Goal: Task Accomplishment & Management: Use online tool/utility

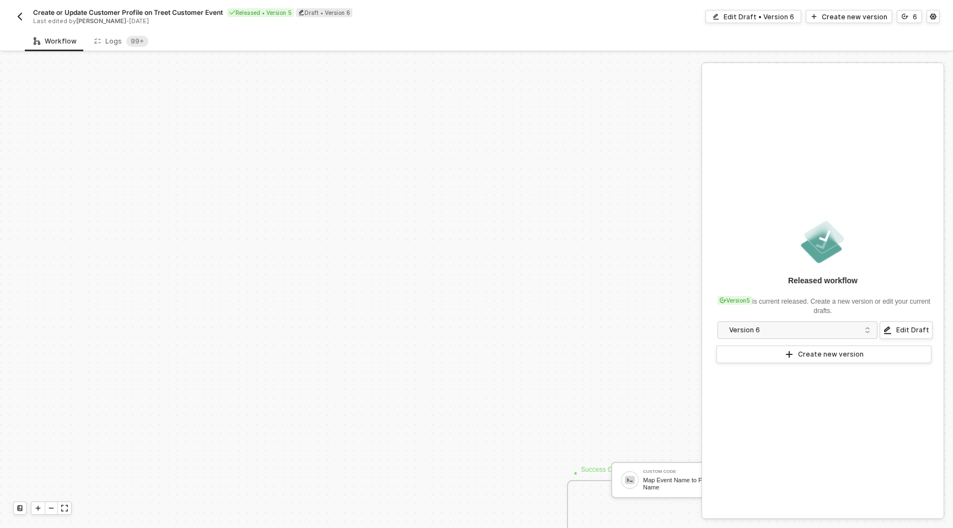
scroll to position [338, 0]
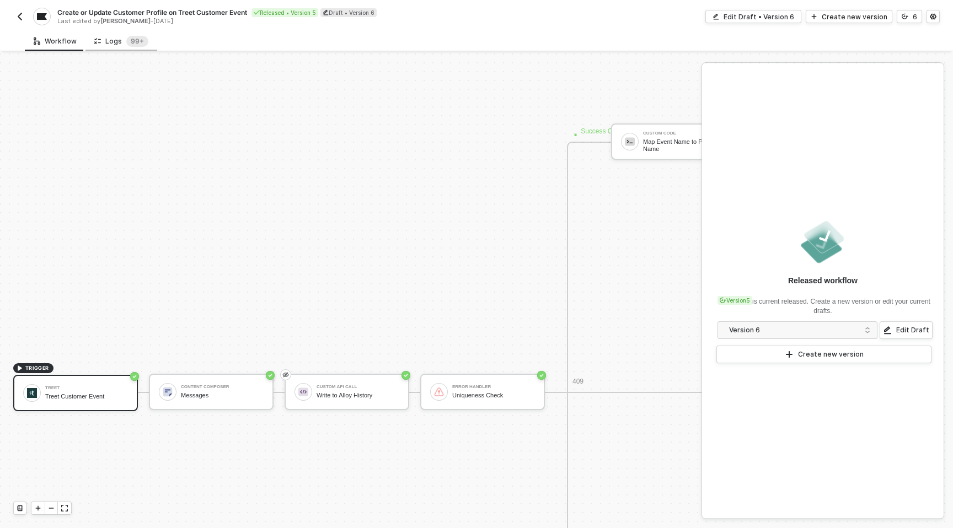
click at [114, 45] on div "Logs 99+" at bounding box center [121, 41] width 54 height 11
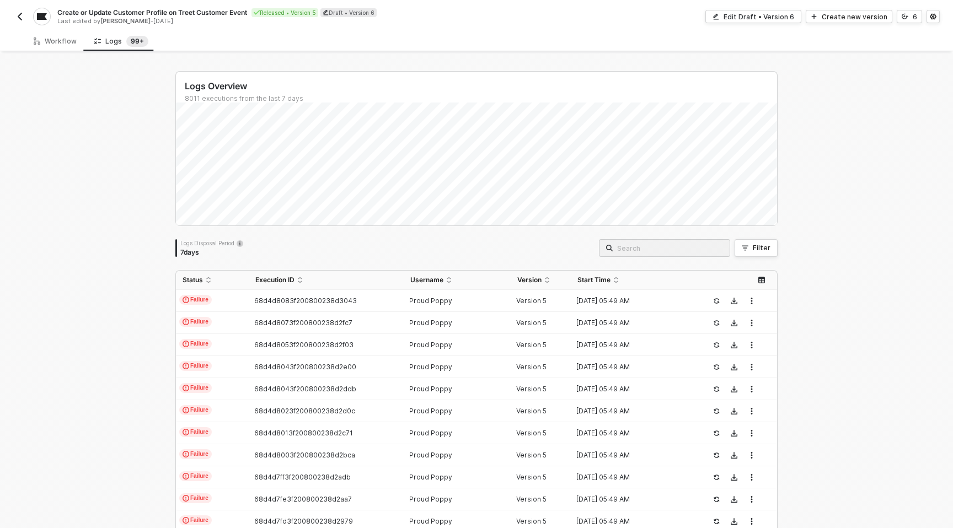
scroll to position [252, 0]
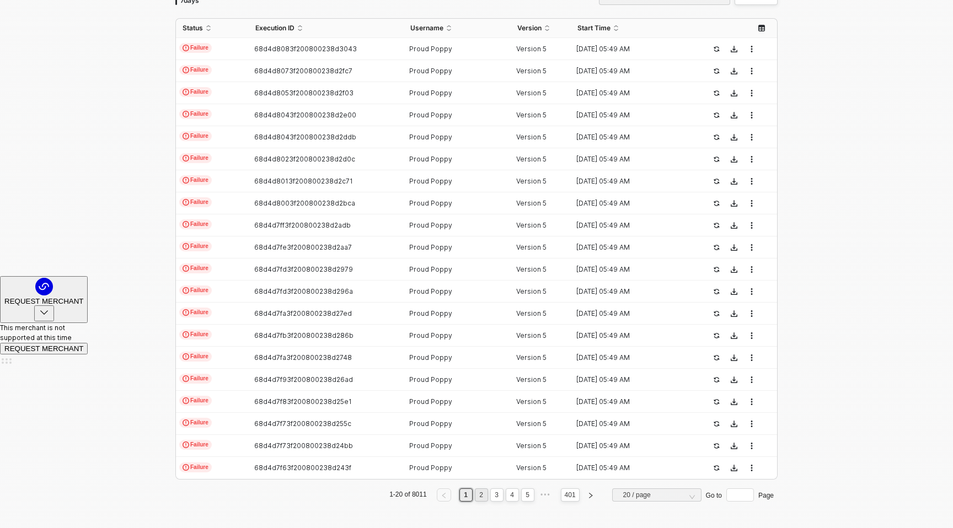
click at [481, 495] on link "2" at bounding box center [481, 495] width 10 height 12
click at [465, 494] on link "1" at bounding box center [465, 495] width 10 height 12
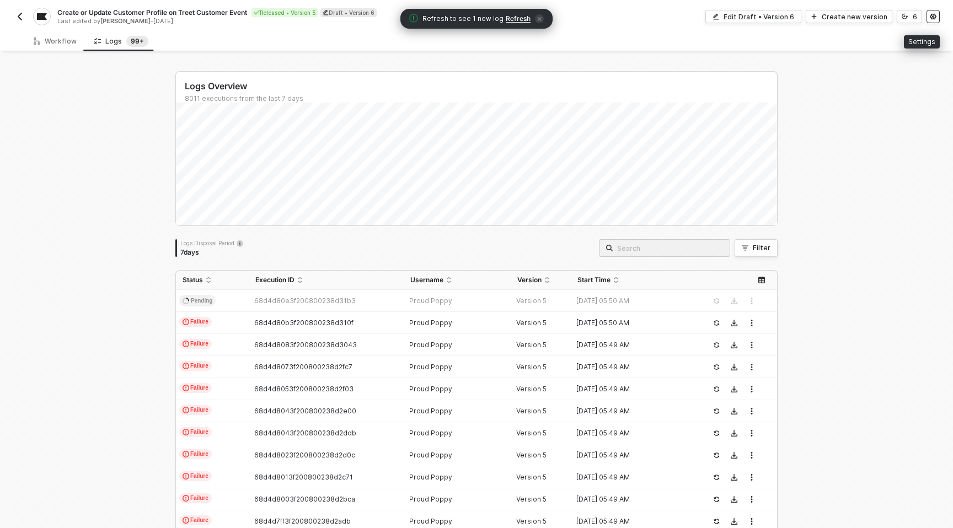
click at [930, 18] on icon "icon-settings" at bounding box center [932, 16] width 7 height 7
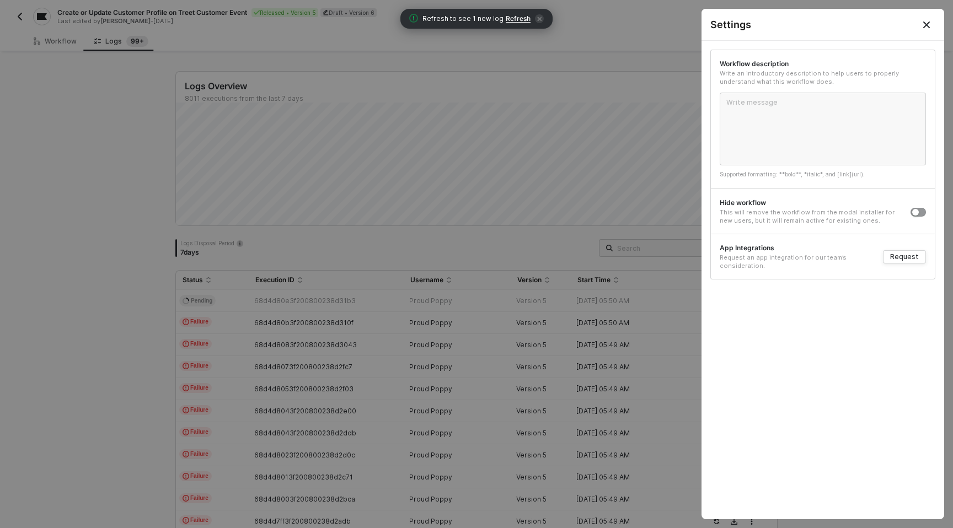
click at [925, 21] on icon "Close" at bounding box center [926, 24] width 9 height 9
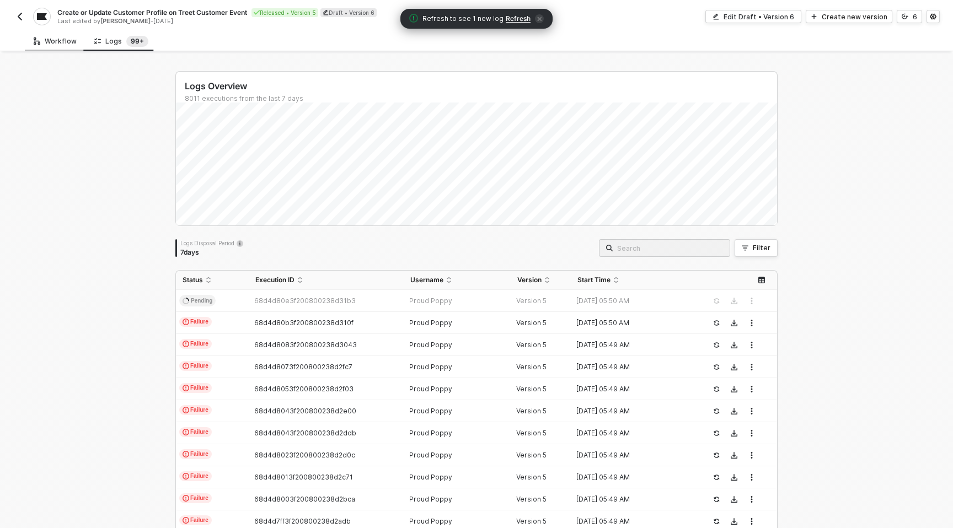
click at [56, 42] on div "Workflow" at bounding box center [55, 41] width 43 height 9
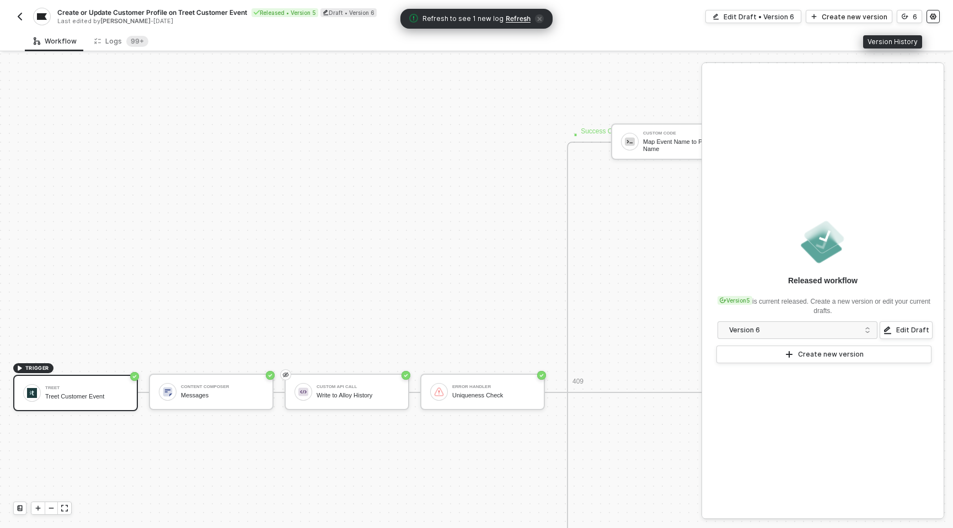
click at [933, 18] on icon "icon-settings" at bounding box center [932, 16] width 7 height 7
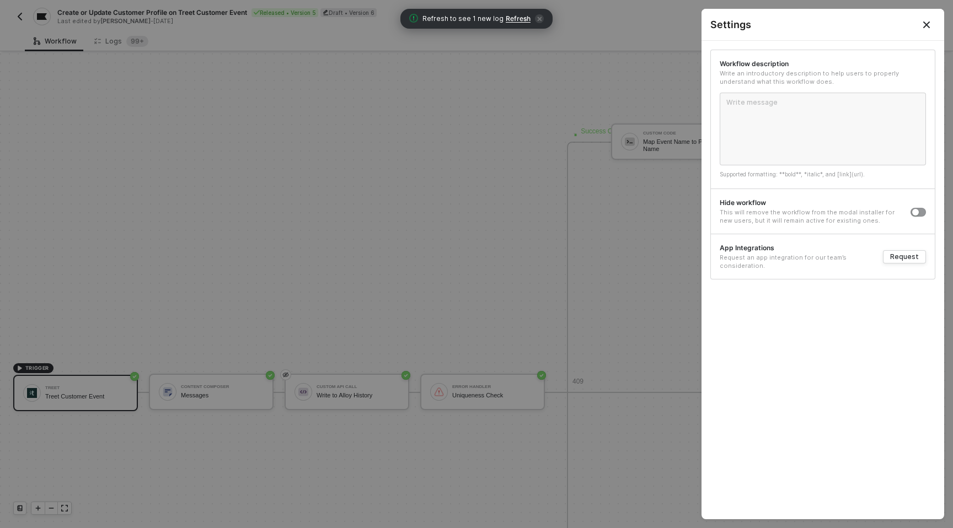
click at [934, 23] on button "Close" at bounding box center [925, 24] width 35 height 31
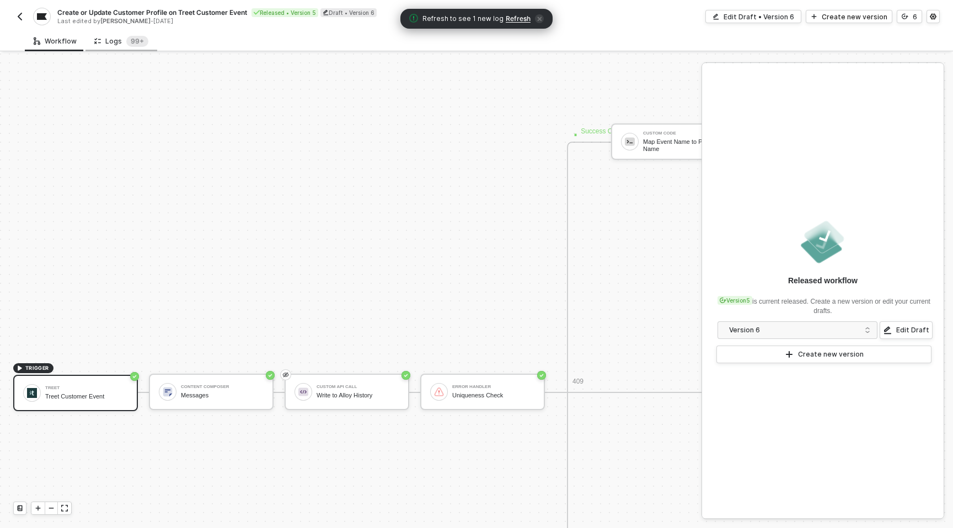
click at [110, 38] on div "Logs 99+" at bounding box center [121, 41] width 54 height 11
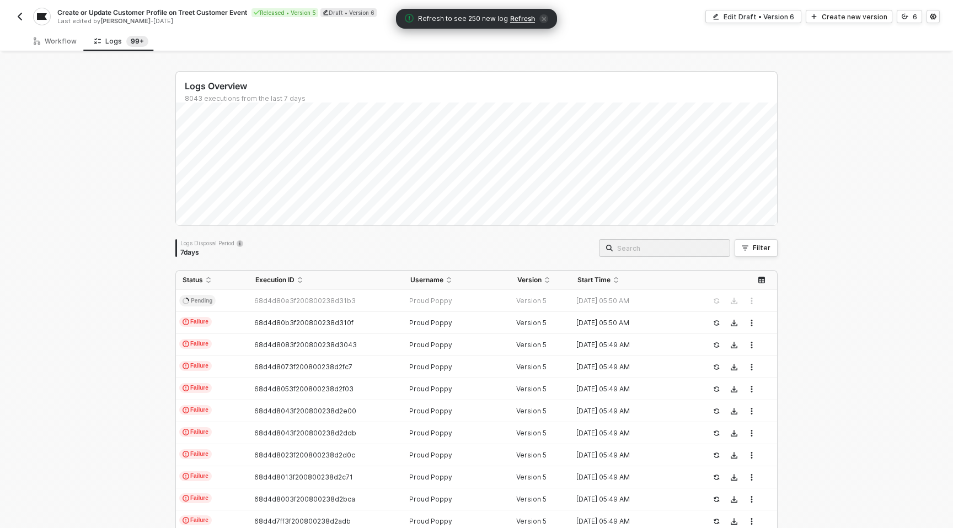
click at [515, 18] on span "Refresh" at bounding box center [522, 18] width 25 height 9
click at [750, 250] on button "Filter" at bounding box center [755, 248] width 43 height 18
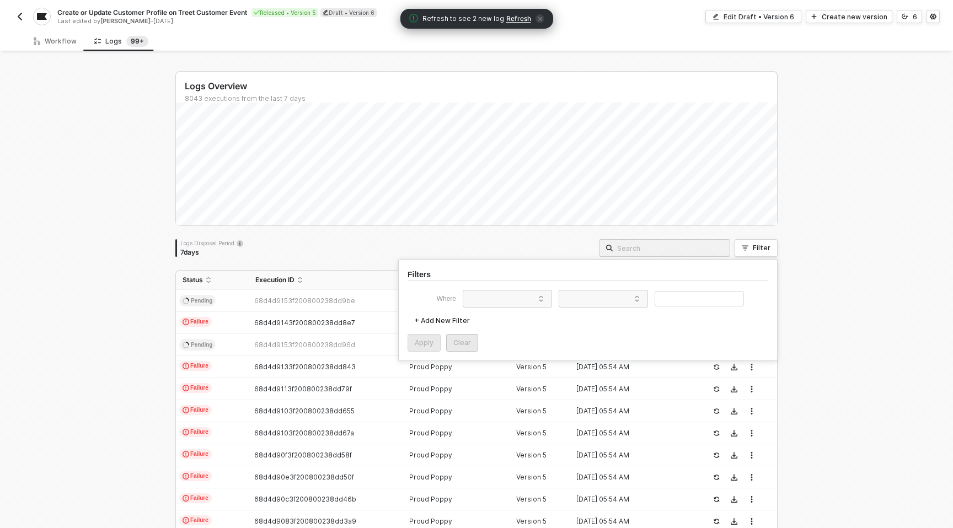
click at [99, 296] on div "Logs Overview 8043 executions from the last 7 days Sat 20 Success 184 Failure 6…" at bounding box center [476, 416] width 953 height 727
click at [539, 15] on span "icon-close" at bounding box center [539, 18] width 9 height 9
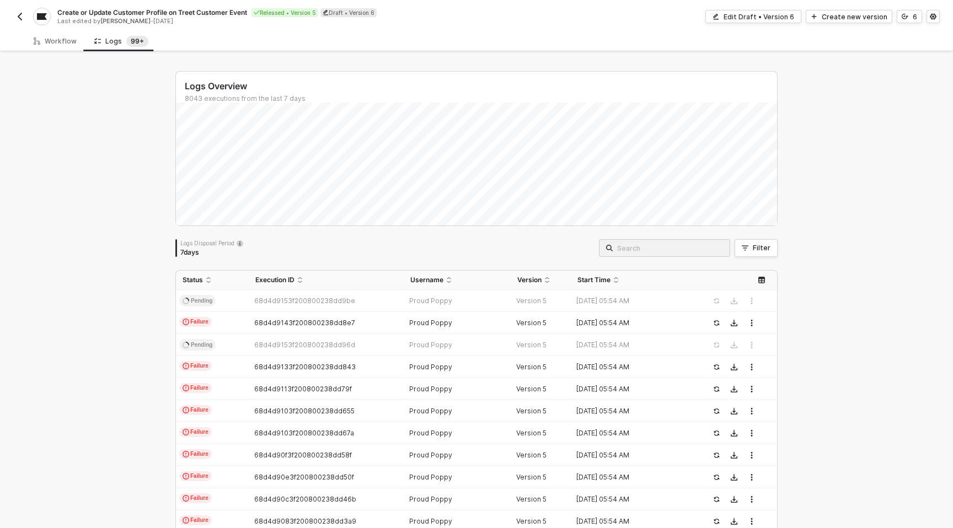
scroll to position [252, 0]
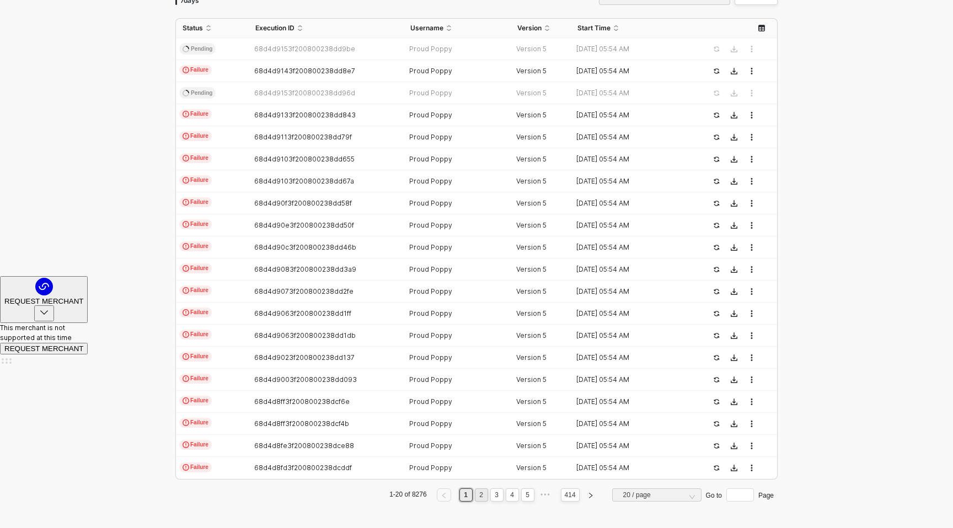
click at [481, 499] on link "2" at bounding box center [481, 495] width 10 height 12
click at [491, 497] on link "3" at bounding box center [496, 495] width 10 height 12
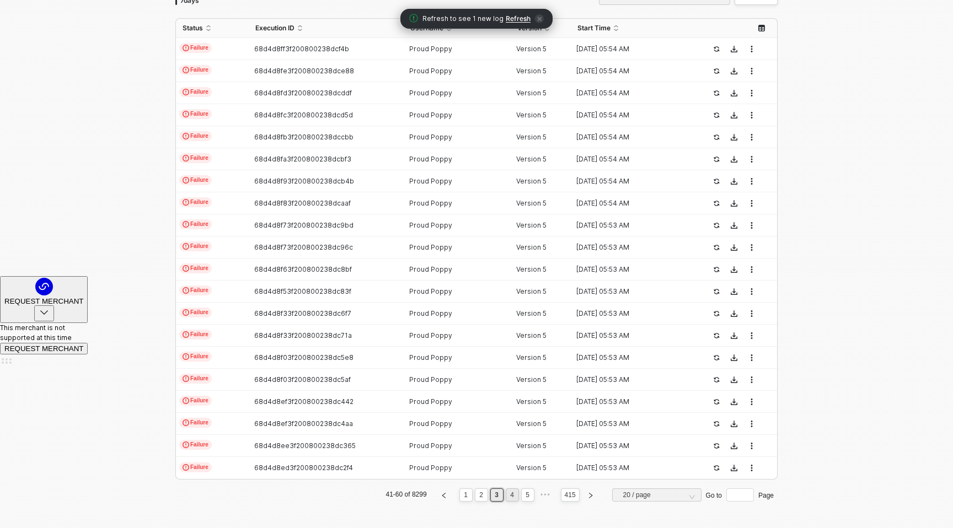
click at [513, 496] on link "4" at bounding box center [512, 495] width 10 height 12
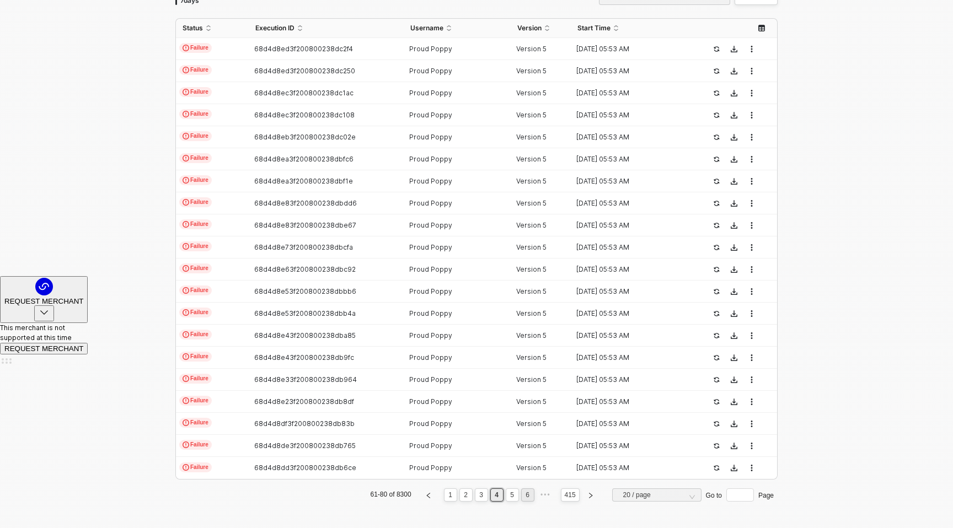
click at [523, 497] on link "6" at bounding box center [527, 495] width 10 height 12
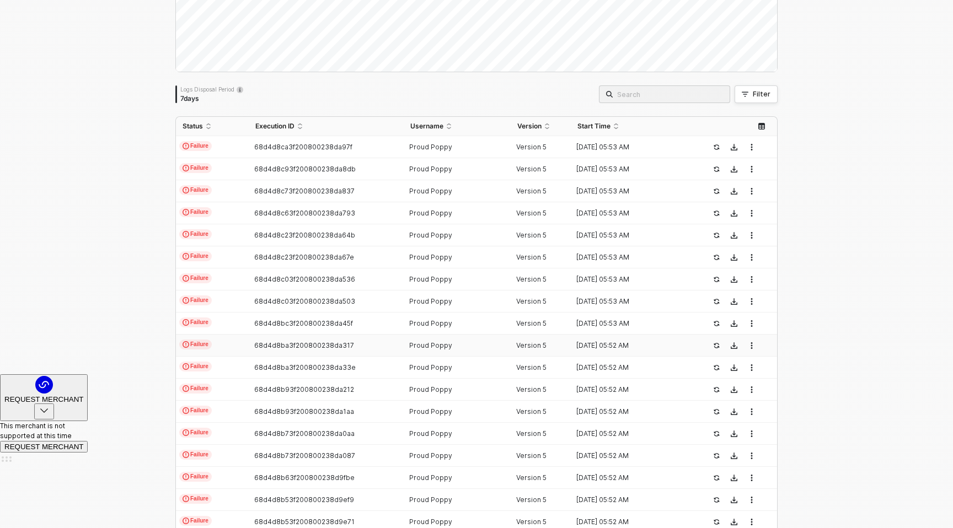
scroll to position [0, 0]
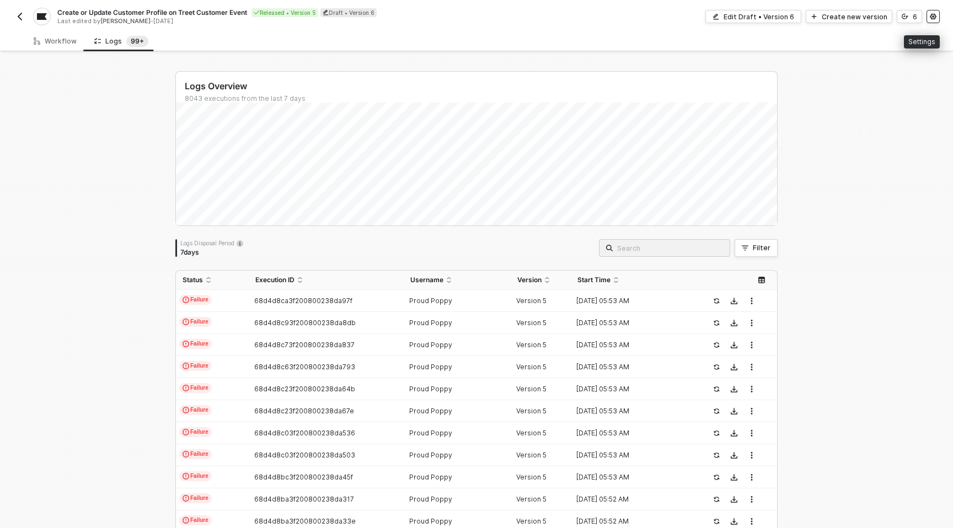
click at [932, 16] on icon "icon-settings" at bounding box center [932, 16] width 7 height 7
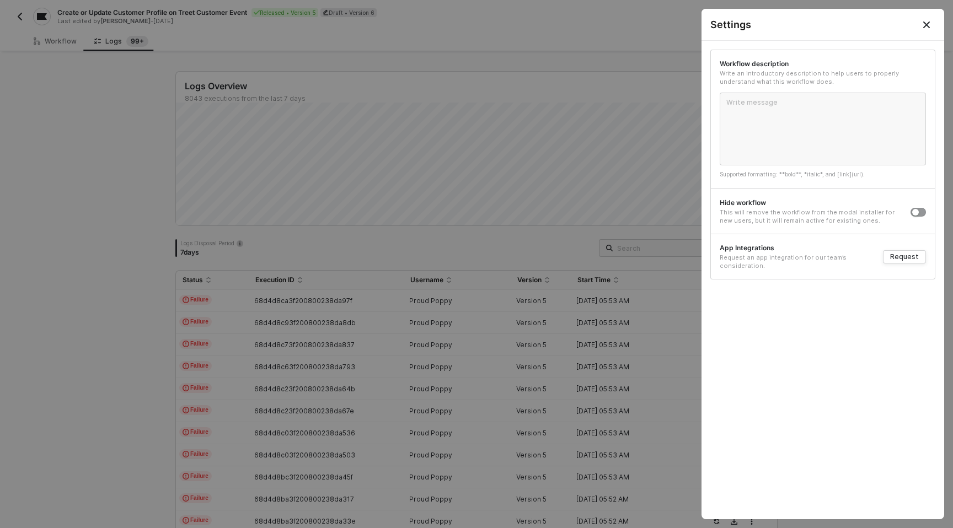
click at [928, 25] on icon "Close" at bounding box center [926, 24] width 9 height 9
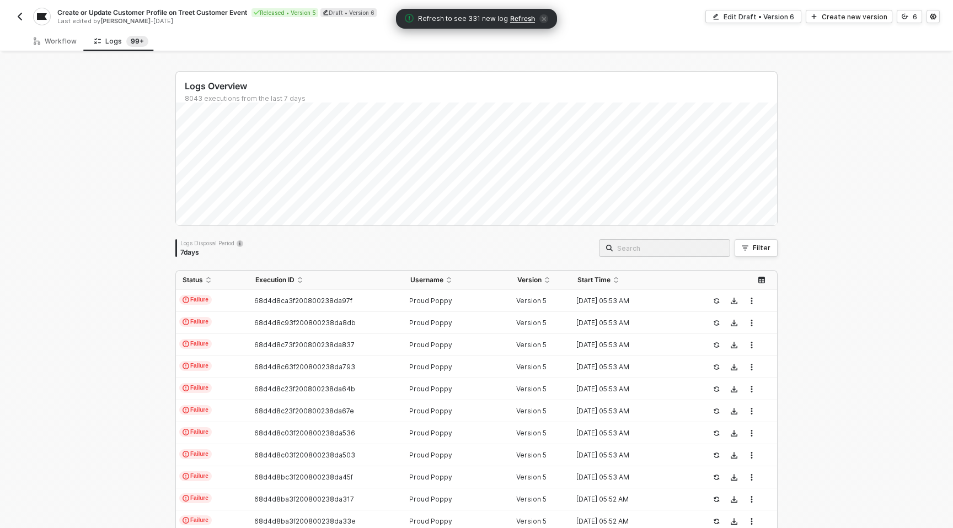
click at [17, 15] on img "button" at bounding box center [19, 16] width 9 height 9
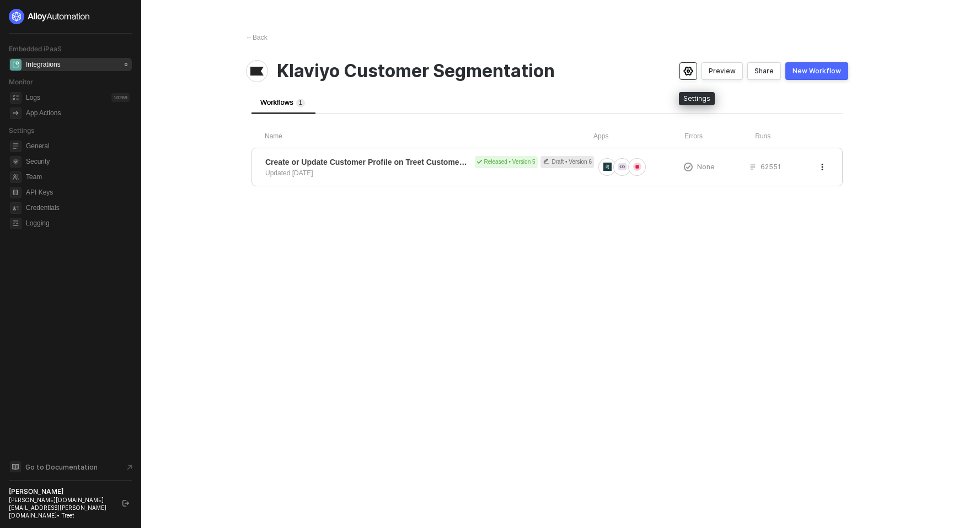
click at [689, 70] on circle "icon-settings" at bounding box center [688, 71] width 2 height 2
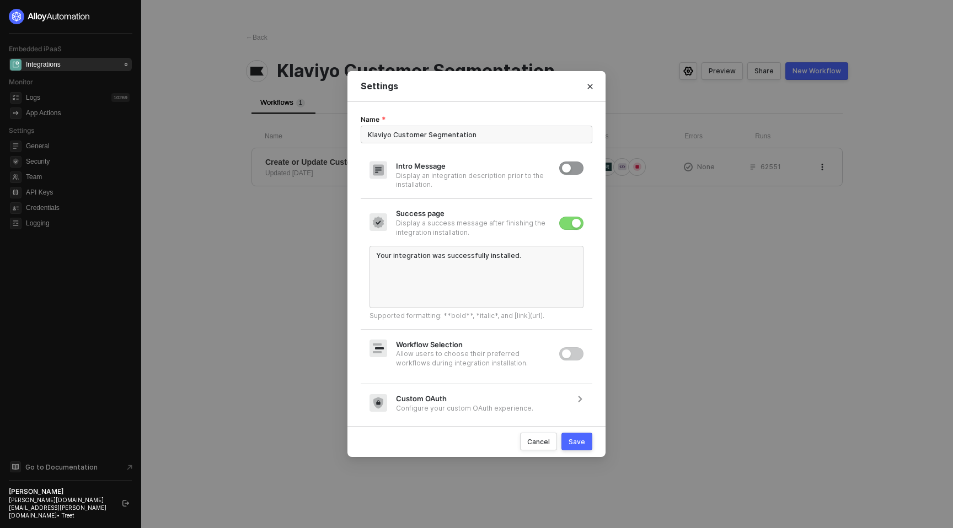
click at [692, 218] on div "Settings Name Klaviyo Customer Segmentation Intro Message Display an integratio…" at bounding box center [476, 264] width 953 height 528
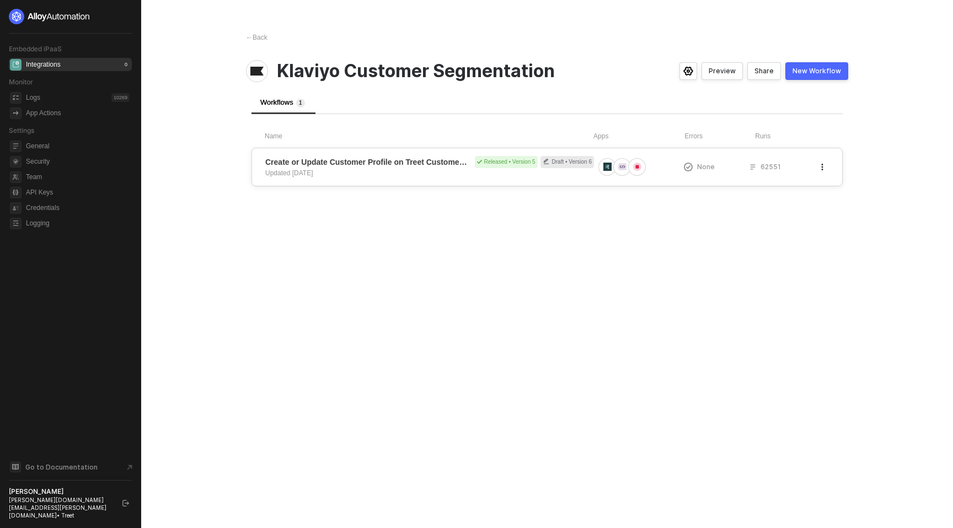
click at [820, 169] on icon "button" at bounding box center [822, 167] width 7 height 7
click at [381, 164] on span "Create or Update Customer Profile on Treet Customer Event" at bounding box center [367, 162] width 205 height 11
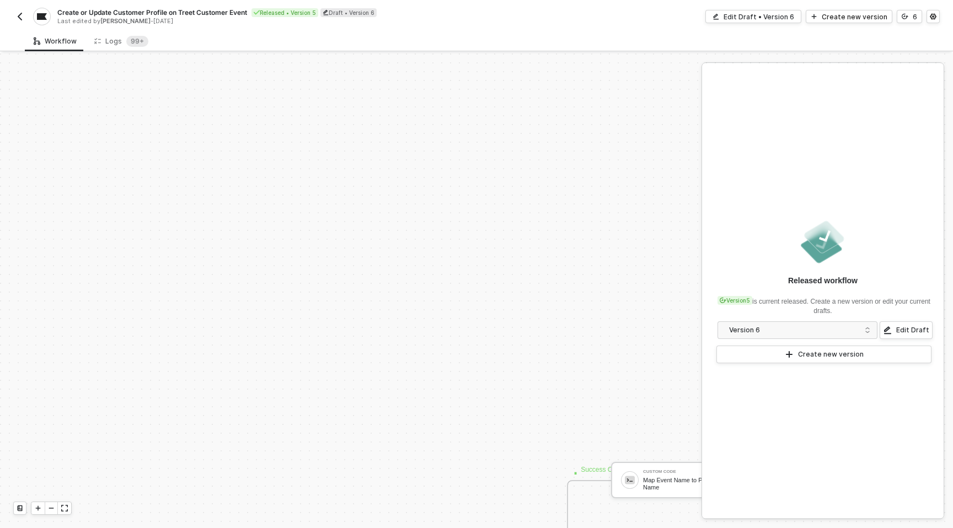
scroll to position [338, 0]
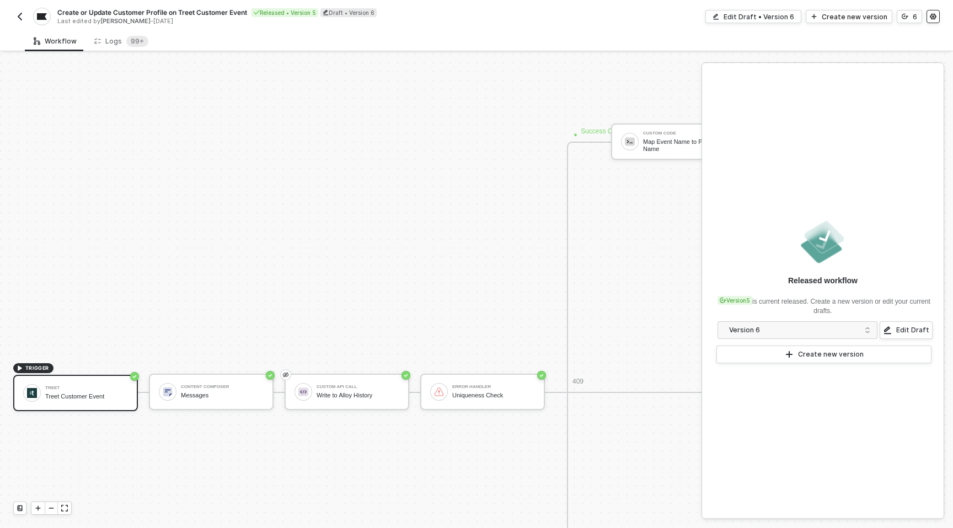
click at [933, 19] on icon "icon-settings" at bounding box center [932, 17] width 6 height 6
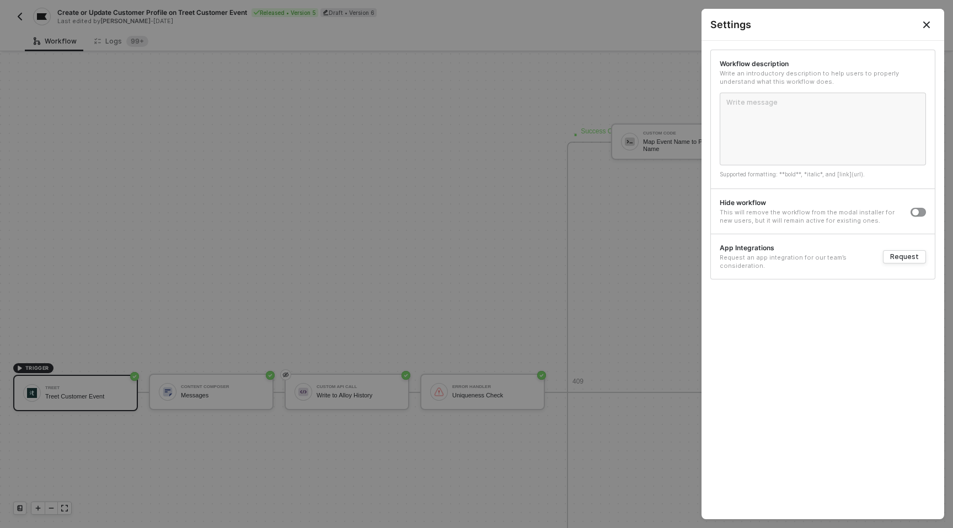
click at [934, 20] on button "Close" at bounding box center [925, 24] width 35 height 31
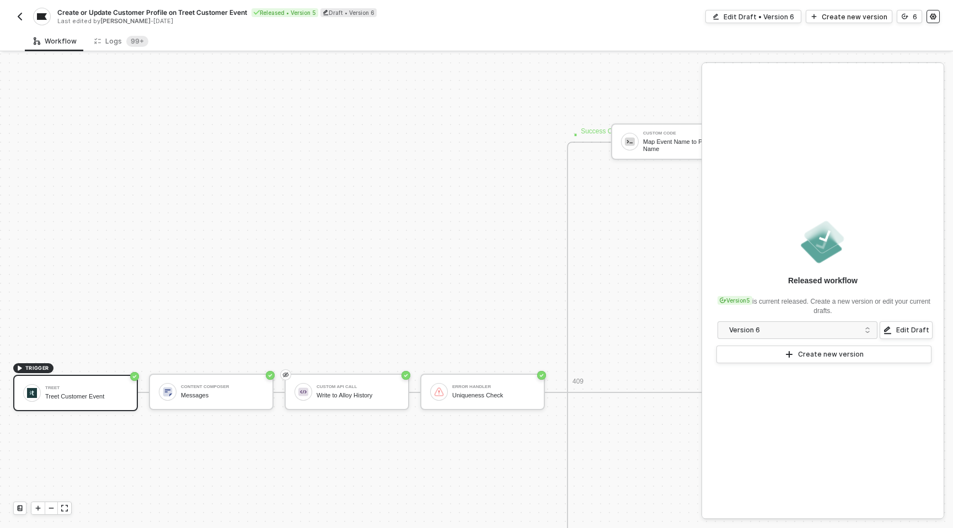
click at [935, 14] on icon "icon-settings" at bounding box center [932, 16] width 7 height 7
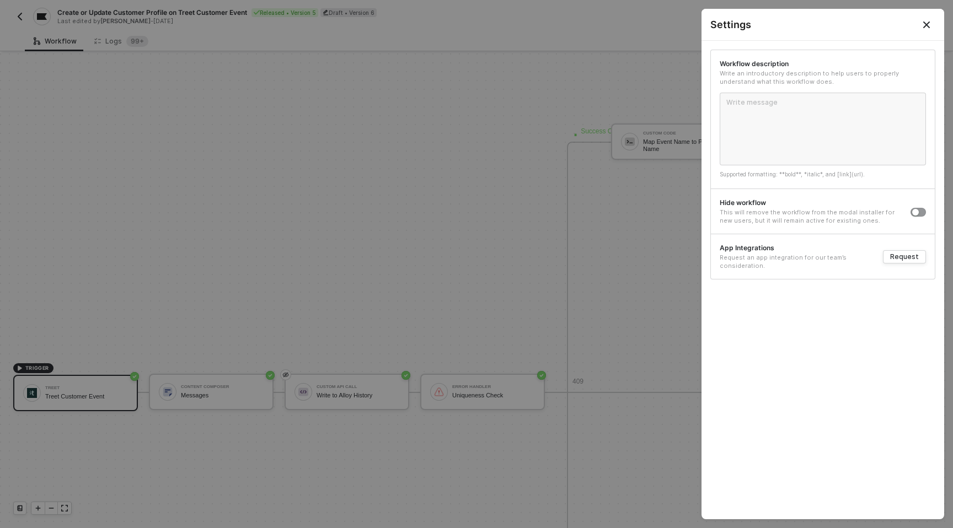
click at [927, 20] on icon "Close" at bounding box center [926, 24] width 9 height 9
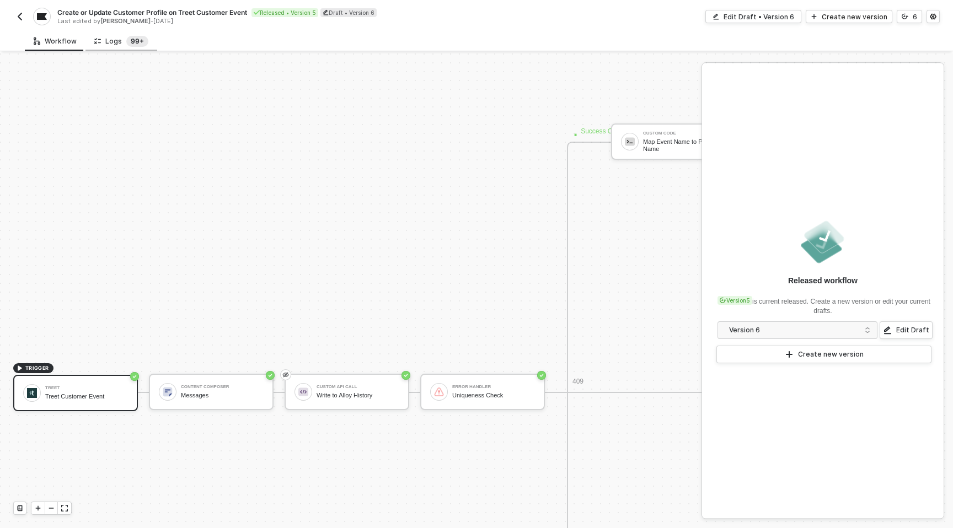
click at [126, 36] on span "99+" at bounding box center [137, 41] width 22 height 11
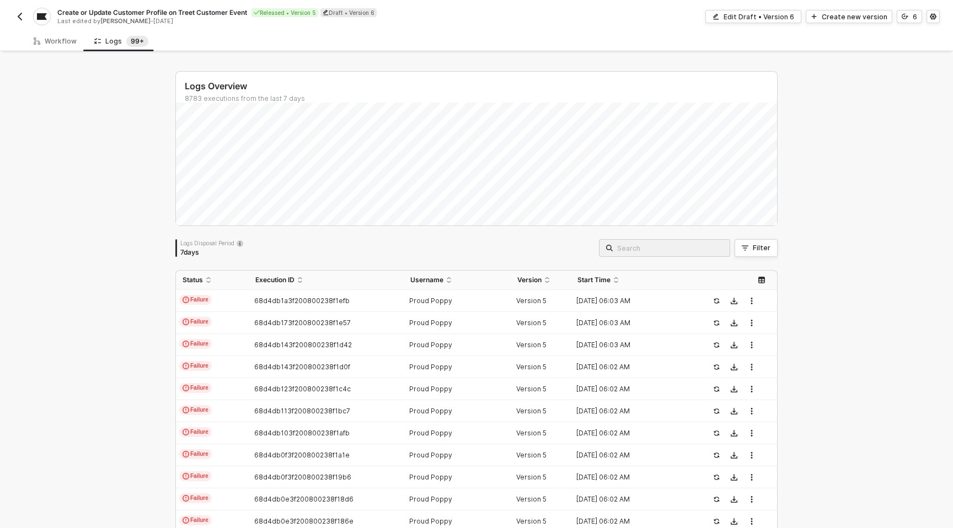
click at [17, 15] on img "button" at bounding box center [19, 16] width 9 height 9
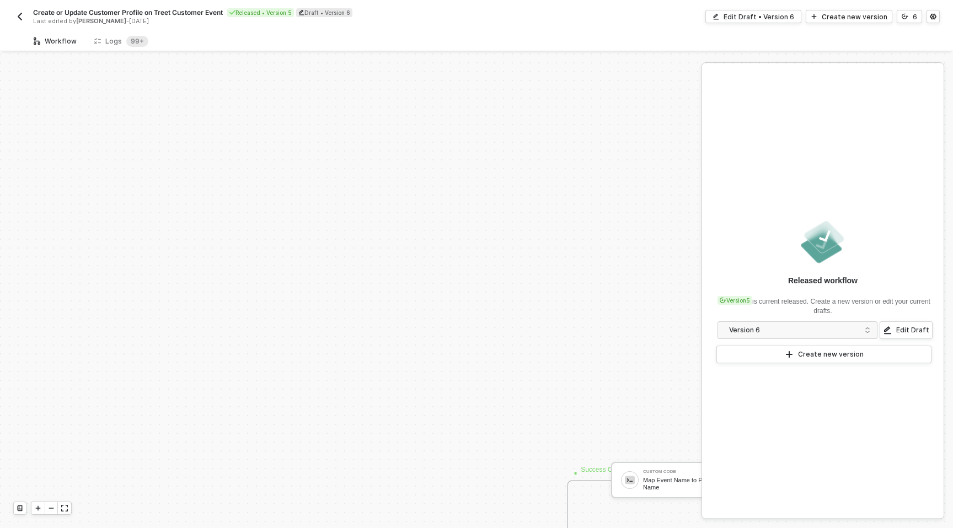
scroll to position [338, 0]
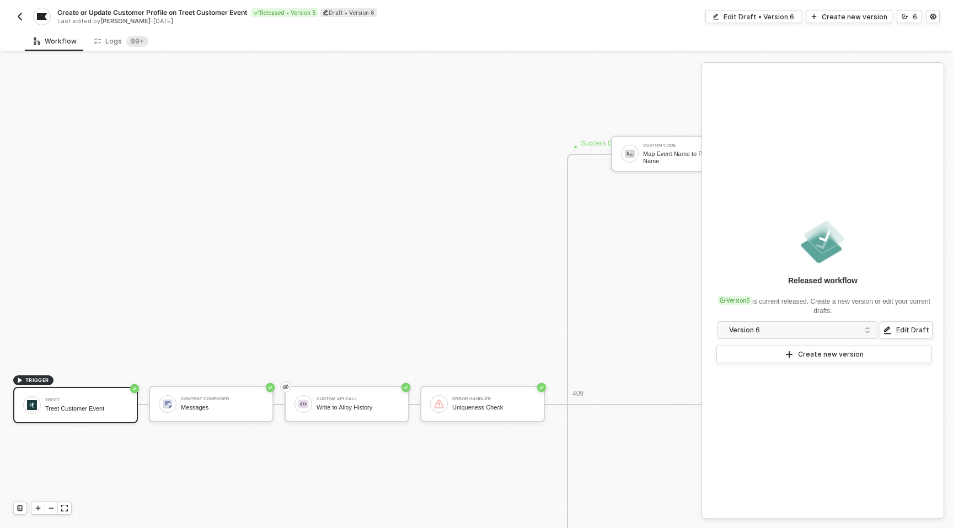
scroll to position [320, 0]
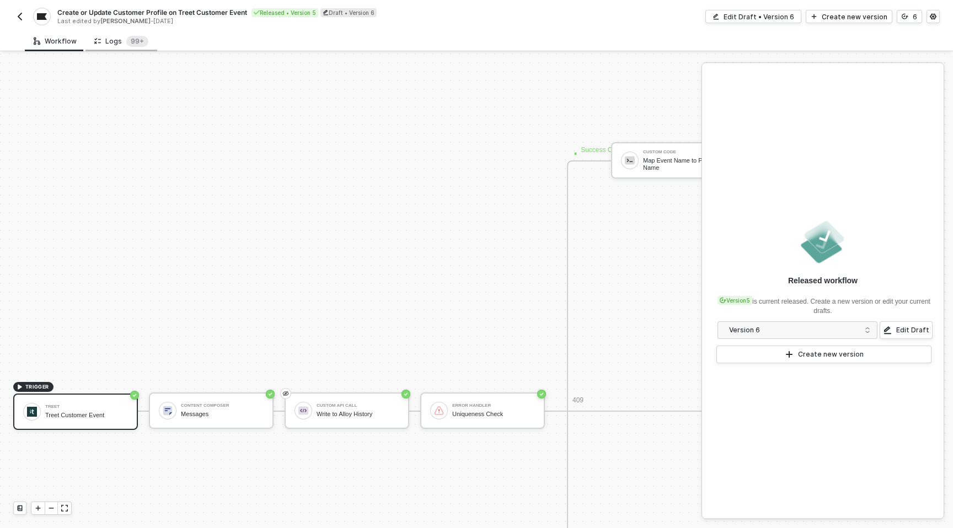
click at [116, 39] on div "Logs 99+" at bounding box center [121, 41] width 54 height 11
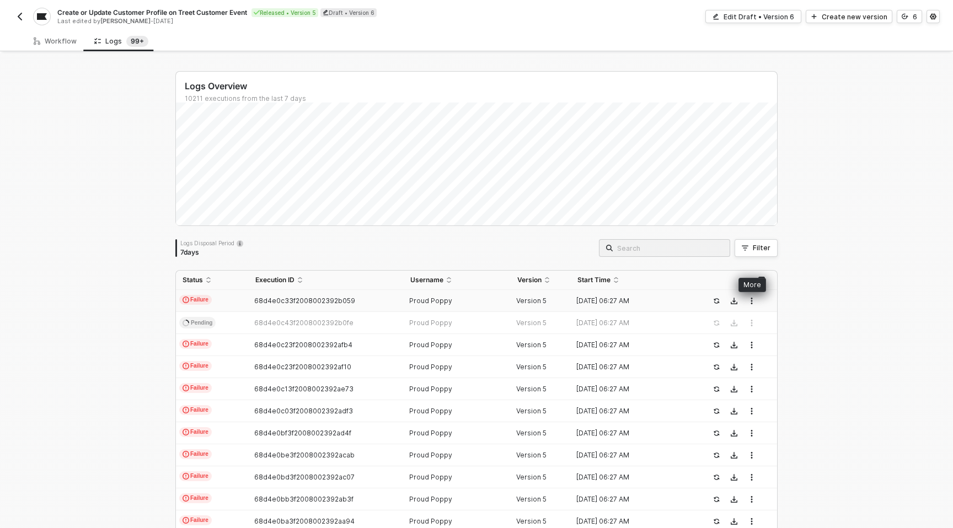
click at [748, 303] on icon "button" at bounding box center [751, 301] width 7 height 7
click at [930, 17] on icon "icon-settings" at bounding box center [932, 17] width 6 height 6
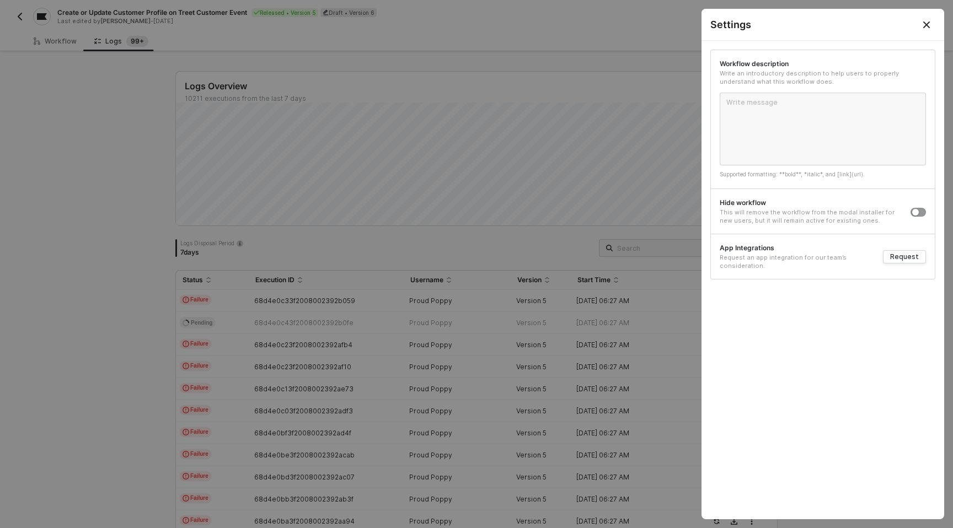
click at [928, 23] on icon "Close" at bounding box center [926, 24] width 9 height 9
